Goal: Obtain resource: Obtain resource

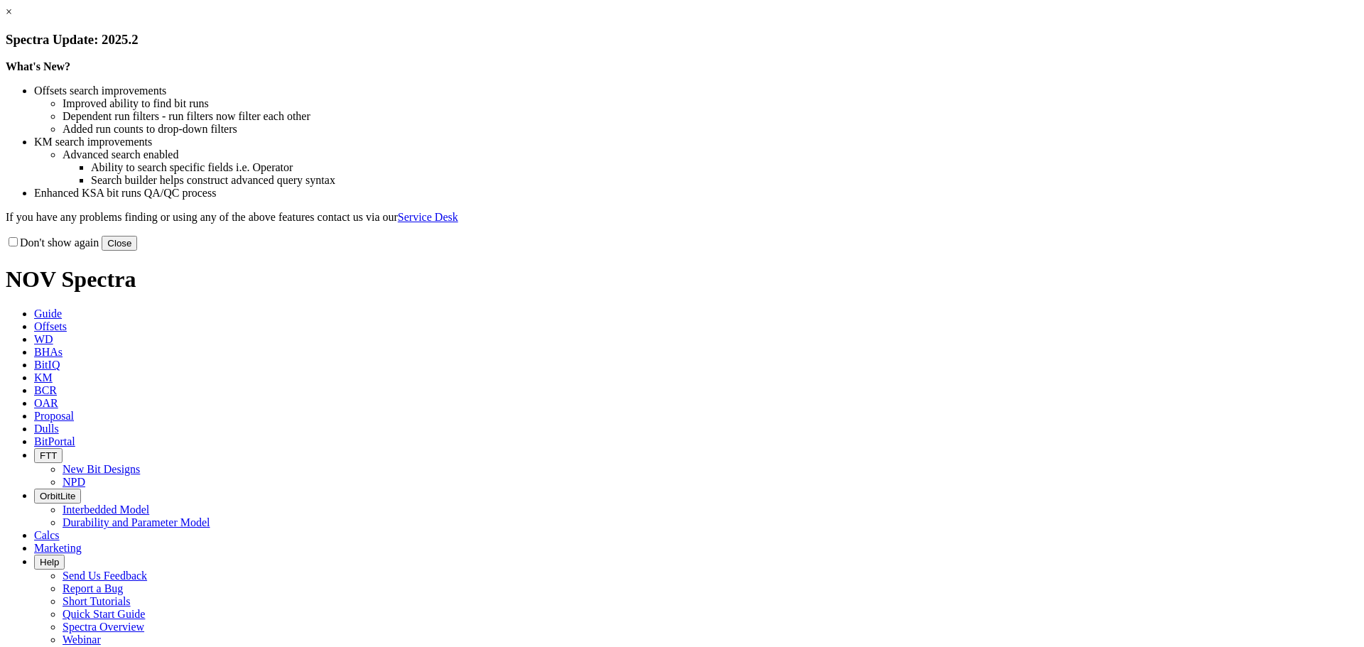
click at [137, 251] on button "Close" at bounding box center [120, 243] width 36 height 15
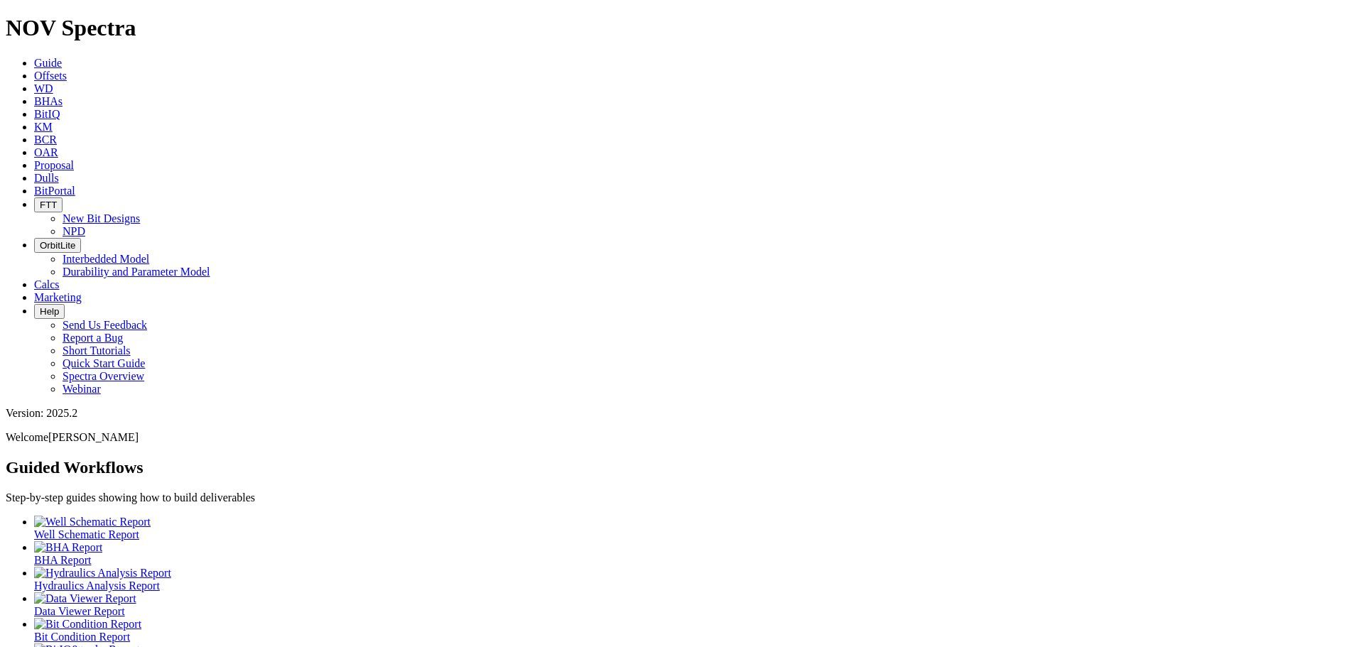
click at [67, 70] on span "Offsets" at bounding box center [50, 76] width 33 height 12
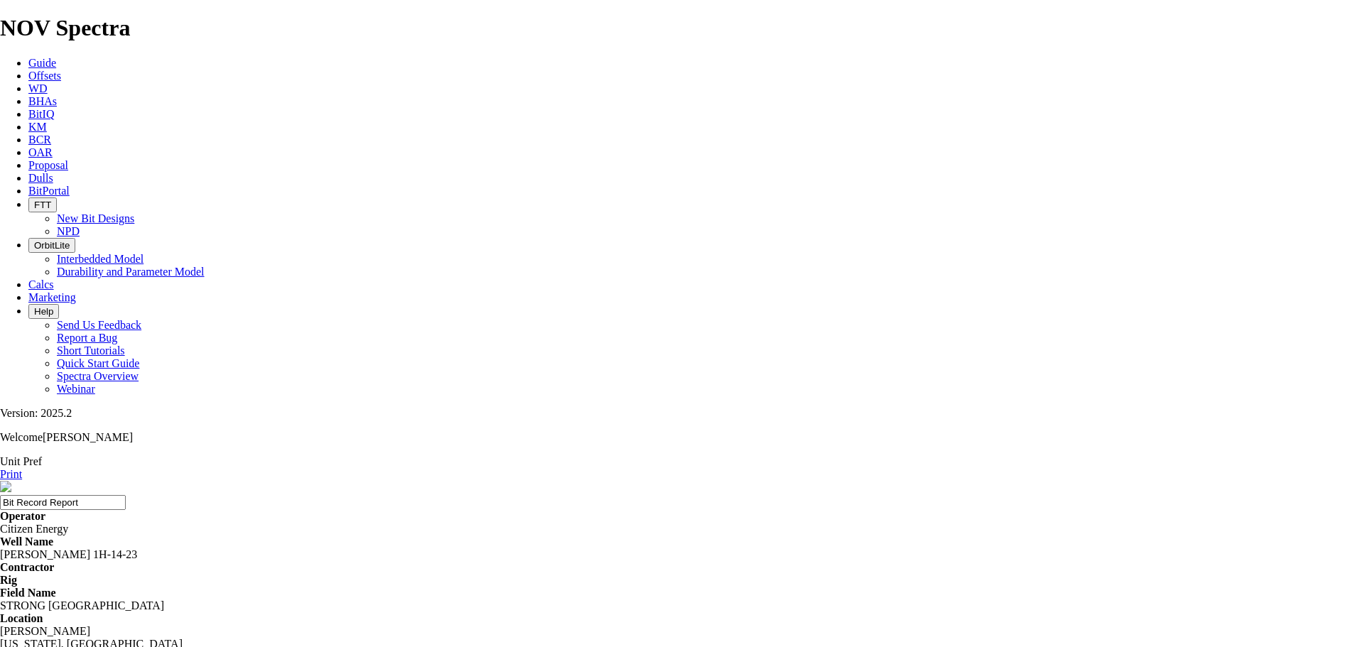
click at [22, 468] on link "Print" at bounding box center [11, 474] width 22 height 12
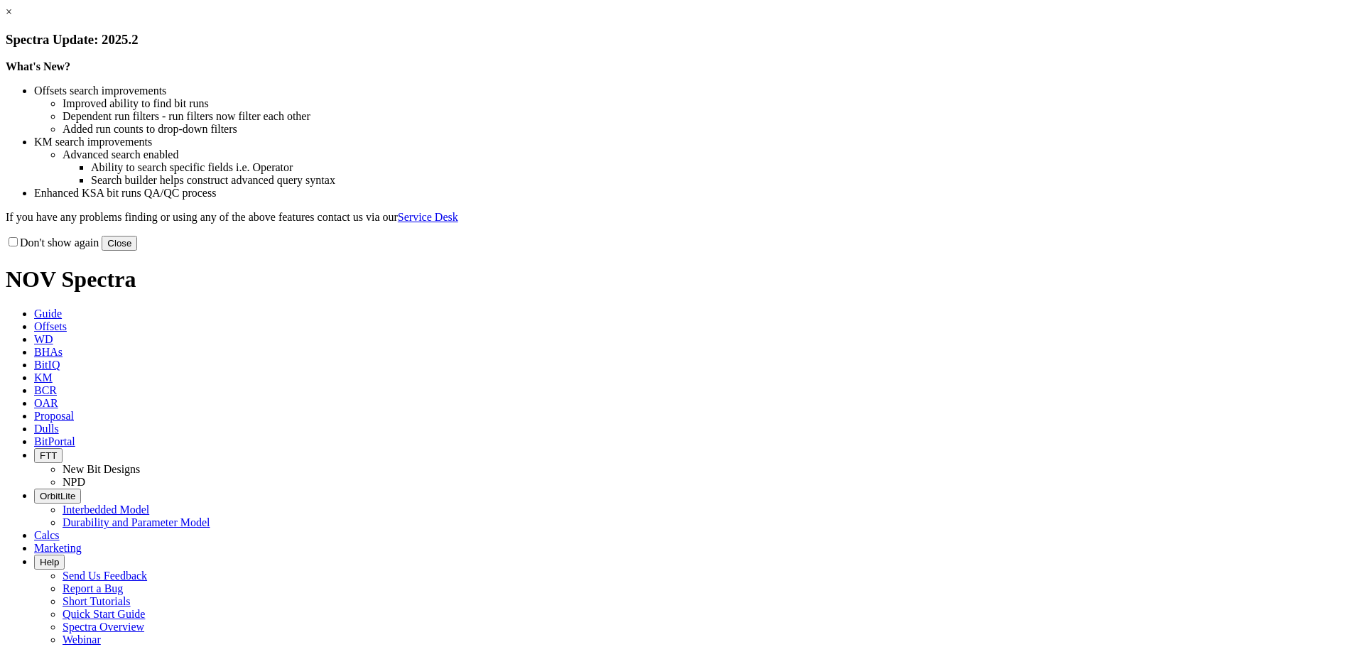
click at [137, 251] on button "Close" at bounding box center [120, 243] width 36 height 15
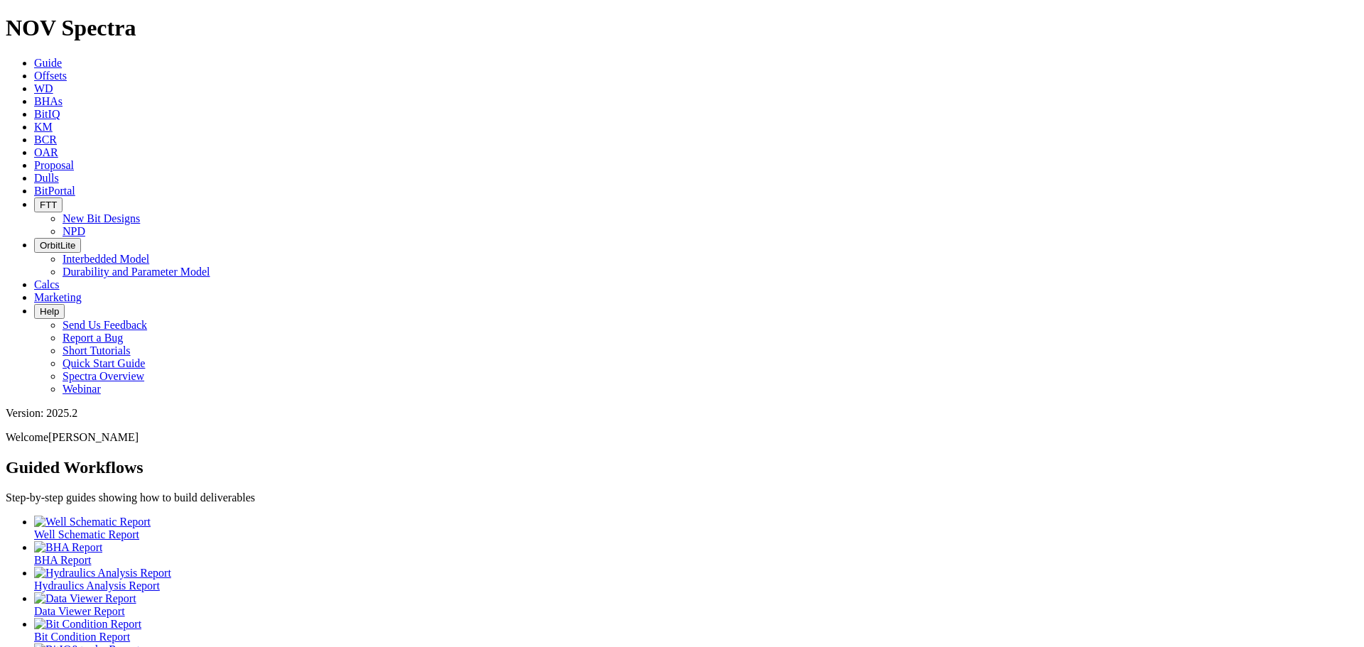
click at [67, 70] on span "Offsets" at bounding box center [50, 76] width 33 height 12
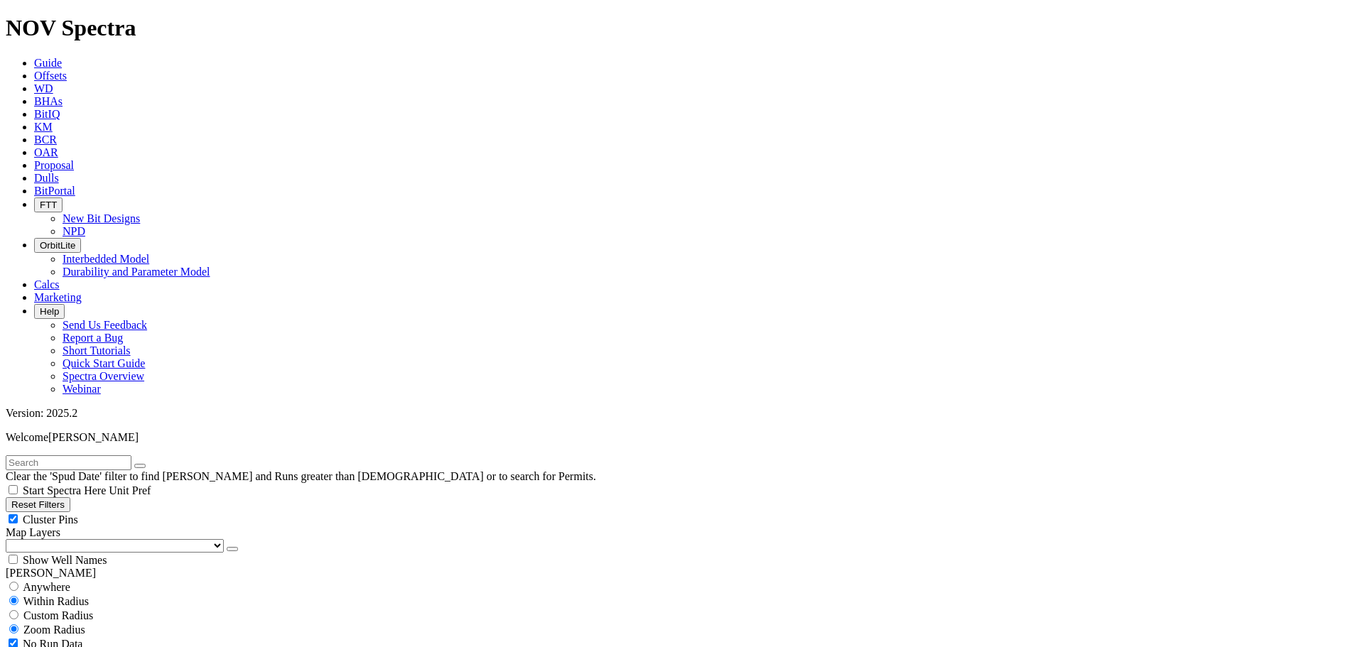
scroll to position [2770, 0]
